Goal: Check status: Check status

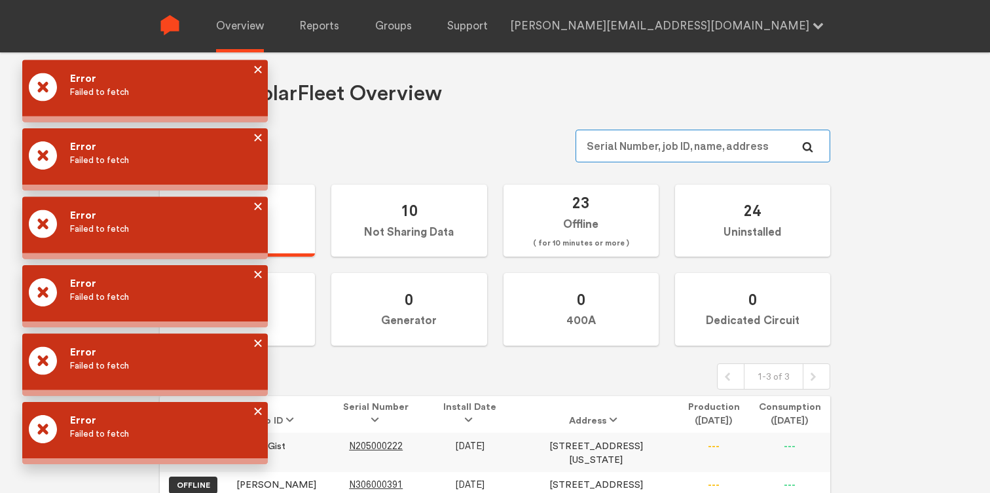
type input "[PERSON_NAME][EMAIL_ADDRESS][DOMAIN_NAME]"
click at [259, 67] on div "Overview Reports Groups Support [PERSON_NAME][EMAIL_ADDRESS][DOMAIN_NAME] Setti…" at bounding box center [495, 298] width 990 height 493
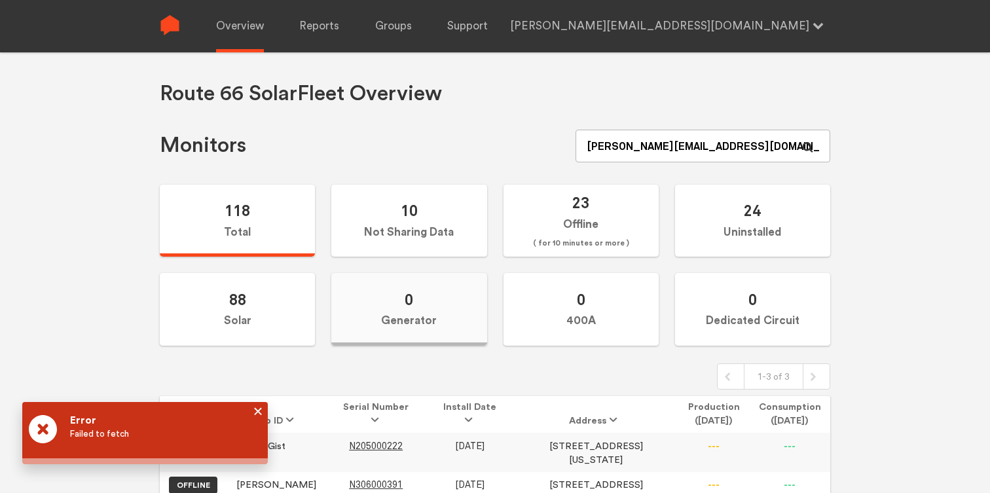
scroll to position [56, 0]
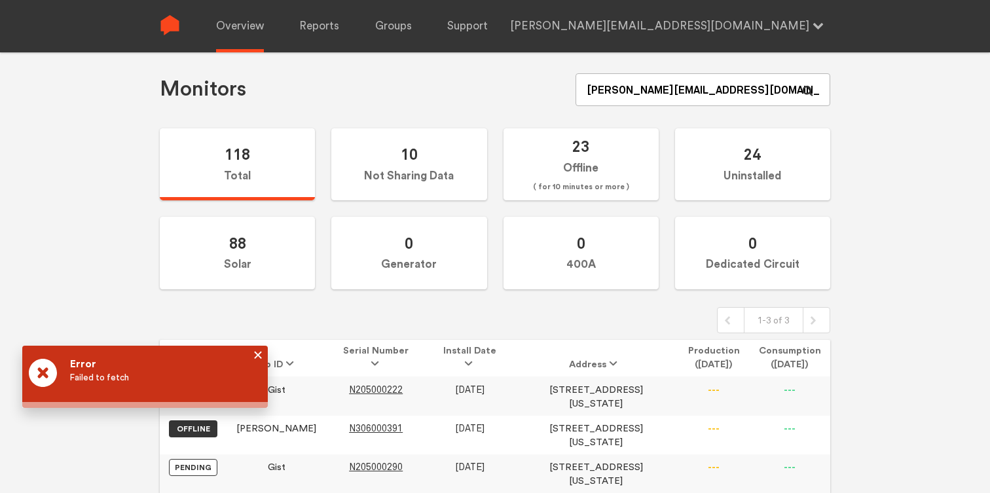
click at [255, 359] on div at bounding box center [255, 377] width 0 height 36
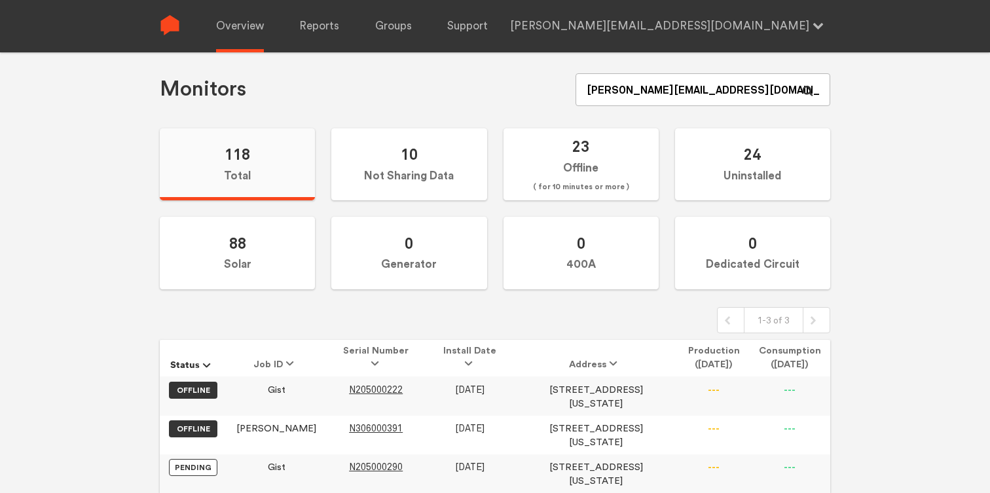
click at [244, 164] on label "118 Total" at bounding box center [237, 164] width 155 height 73
click at [0, 0] on input "118 Total" at bounding box center [0, 0] width 0 height 0
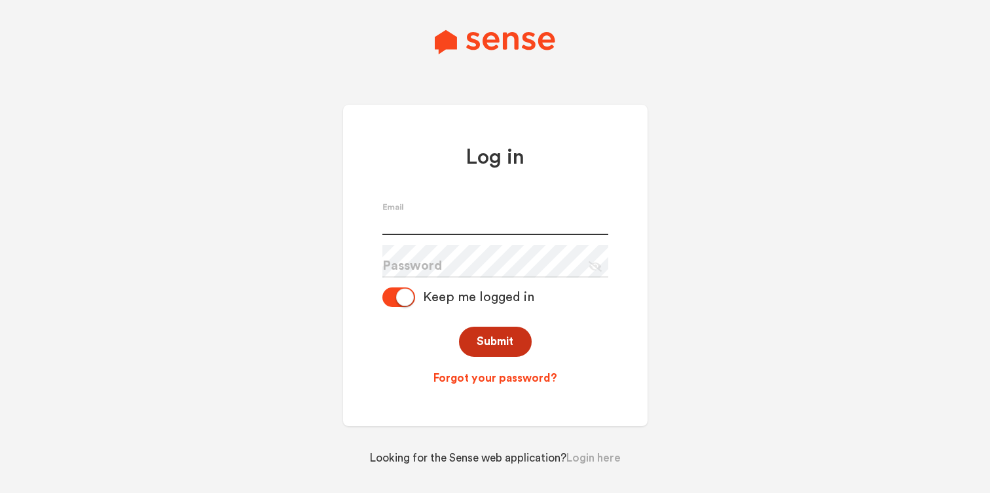
type input "[PERSON_NAME][EMAIL_ADDRESS][DOMAIN_NAME]"
click at [485, 337] on button "Submit" at bounding box center [495, 342] width 73 height 31
click at [505, 341] on button "Submit" at bounding box center [495, 342] width 73 height 31
